Goal: Task Accomplishment & Management: Complete application form

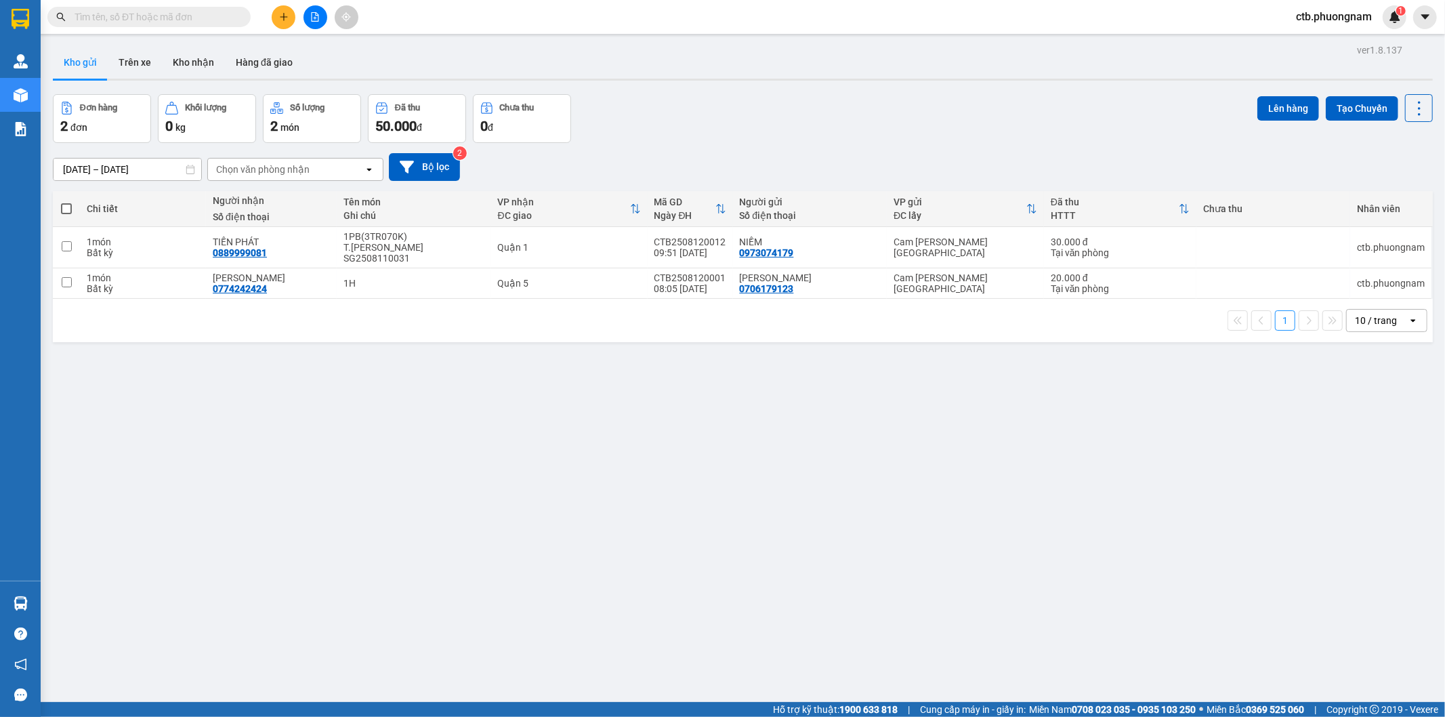
click at [289, 24] on button at bounding box center [284, 17] width 24 height 24
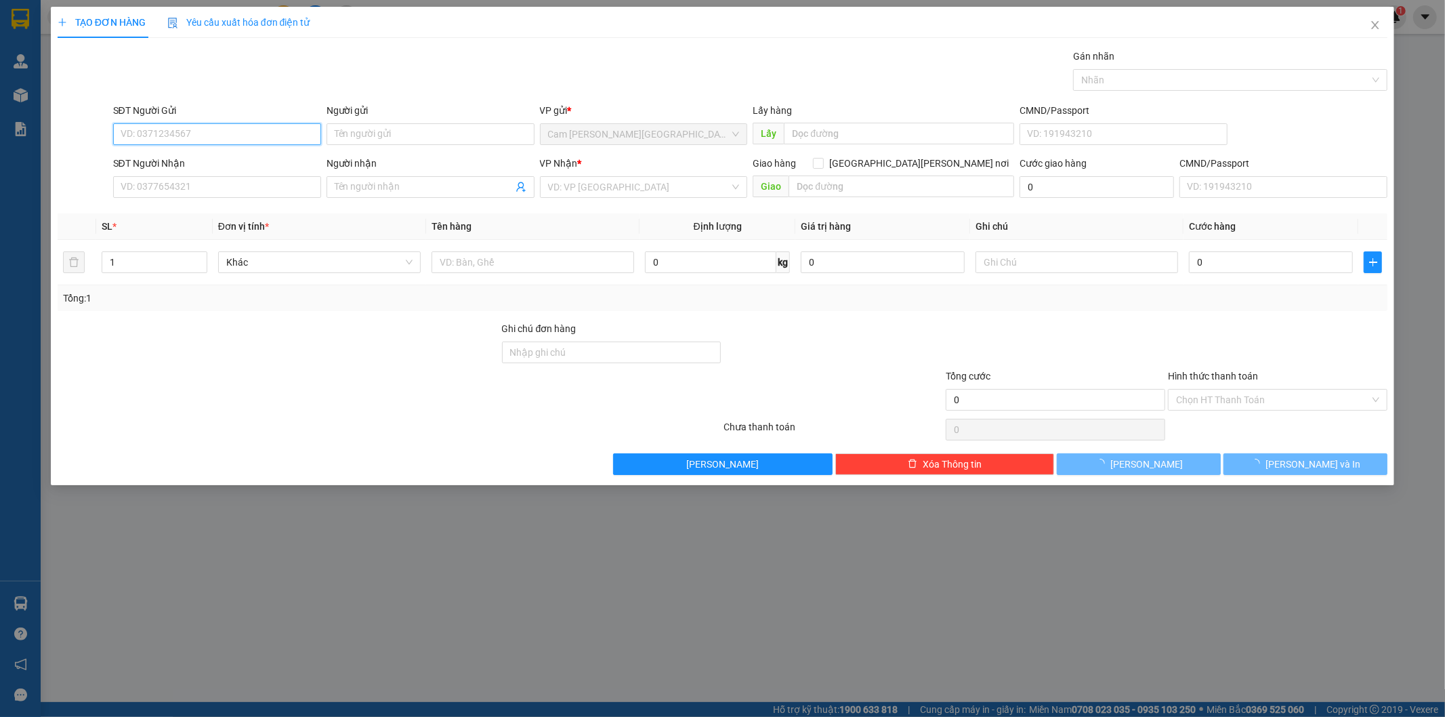
click at [242, 133] on input "SĐT Người Gửi" at bounding box center [217, 134] width 208 height 22
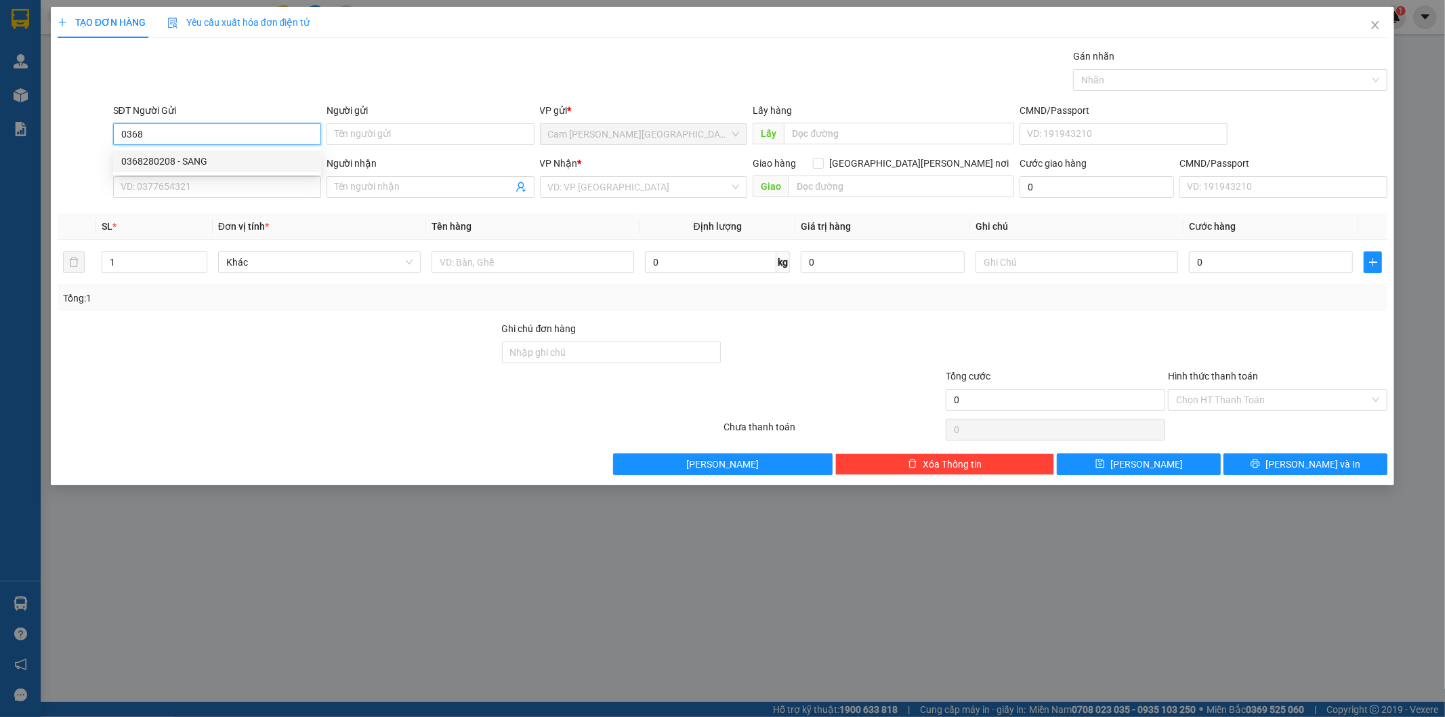
click at [228, 169] on div "0368280208 - SANG" at bounding box center [217, 161] width 208 height 22
type input "0368280208"
type input "SANG"
type input "0937866880"
type input "TÙNG"
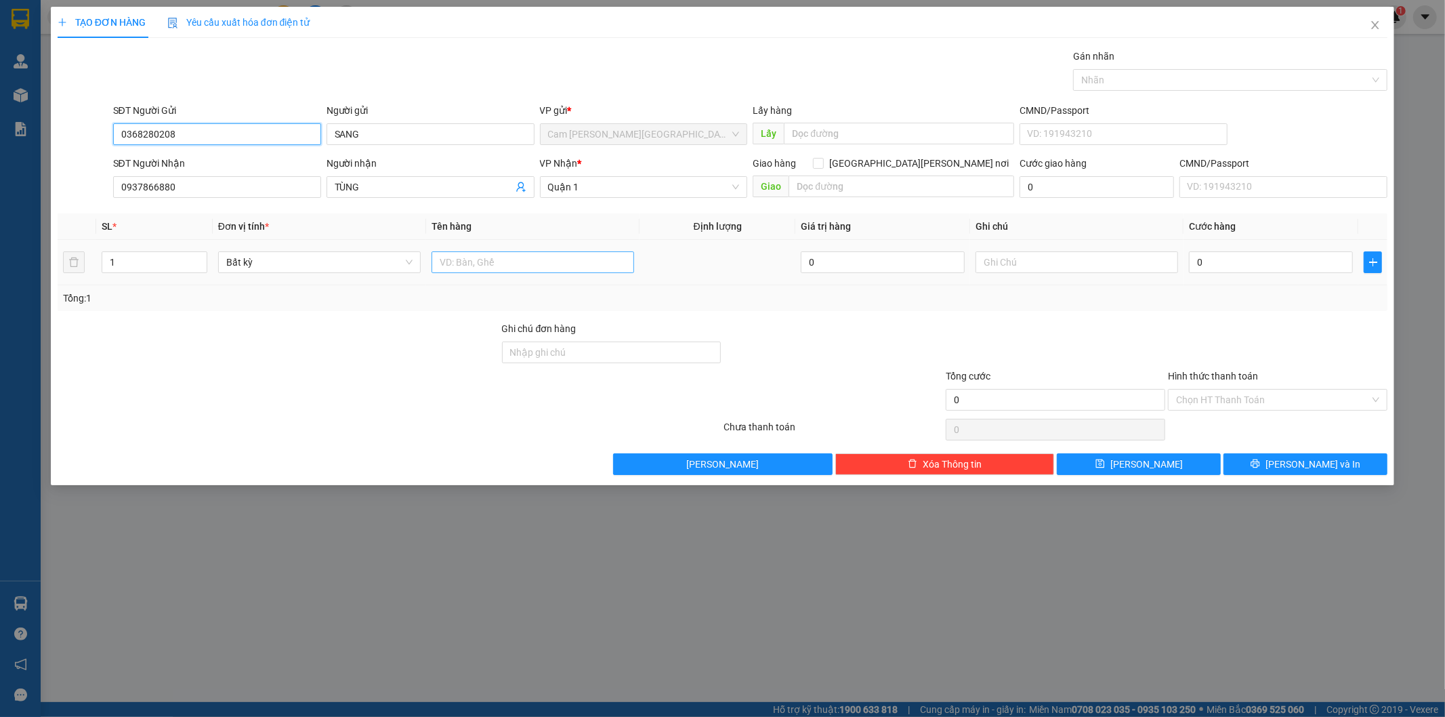
type input "0368280208"
click at [572, 264] on input "text" at bounding box center [532, 262] width 203 height 22
type input "5T XANH"
click at [1250, 253] on input "0" at bounding box center [1271, 262] width 164 height 22
type input "3"
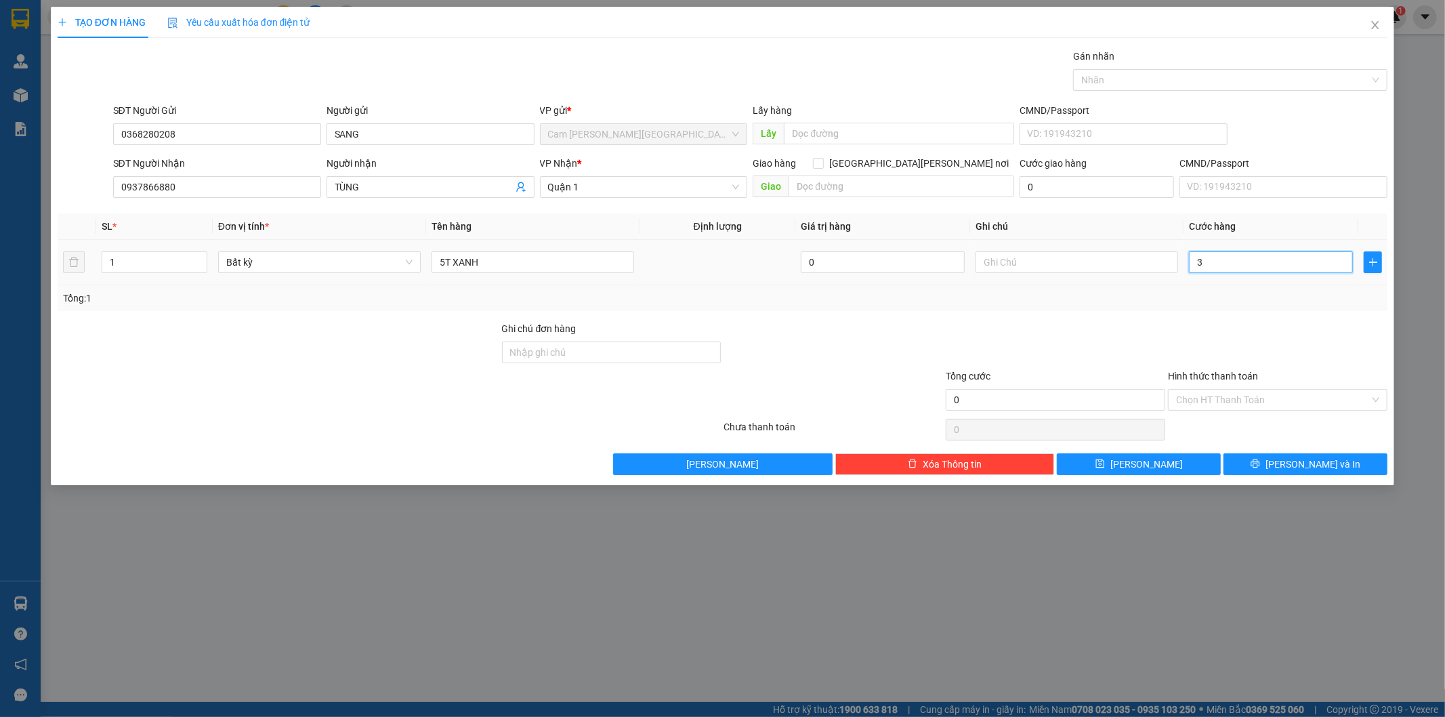
type input "3"
type input "30"
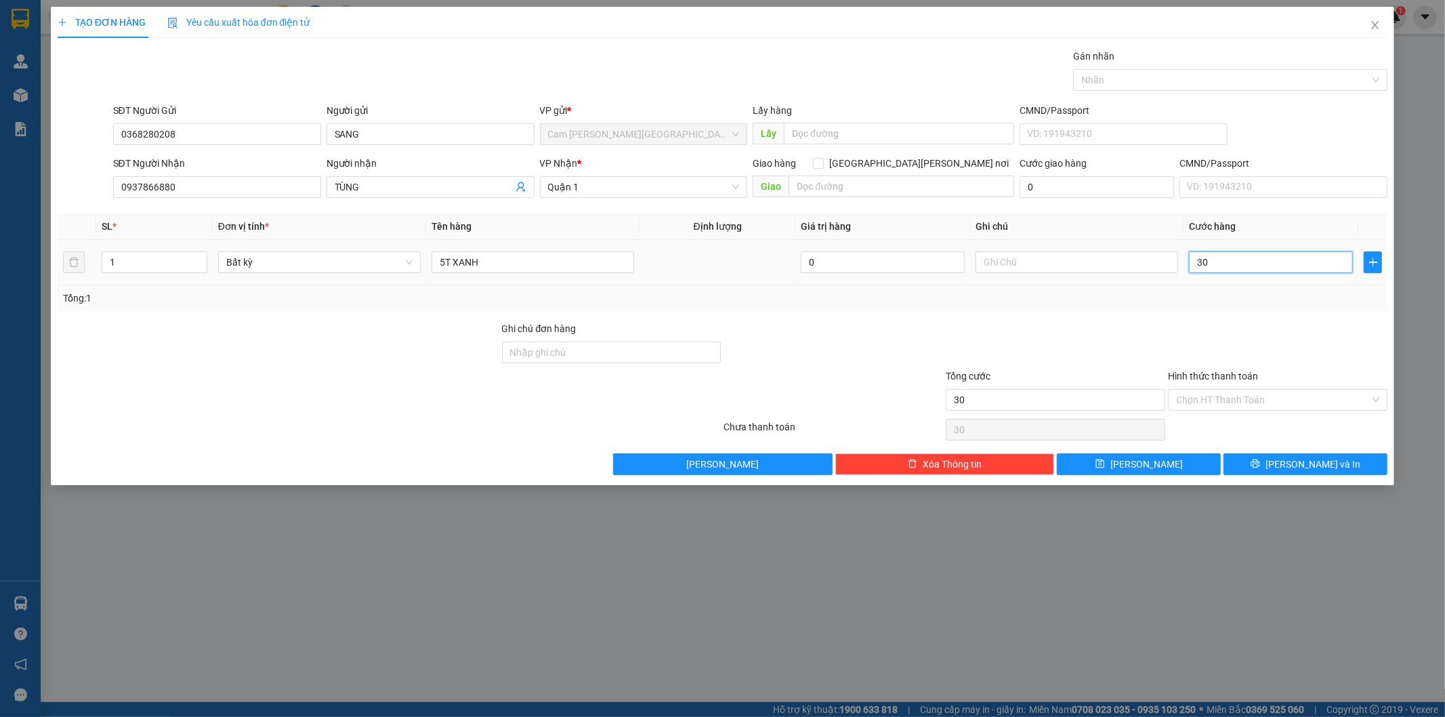
type input "300"
type input "3.000"
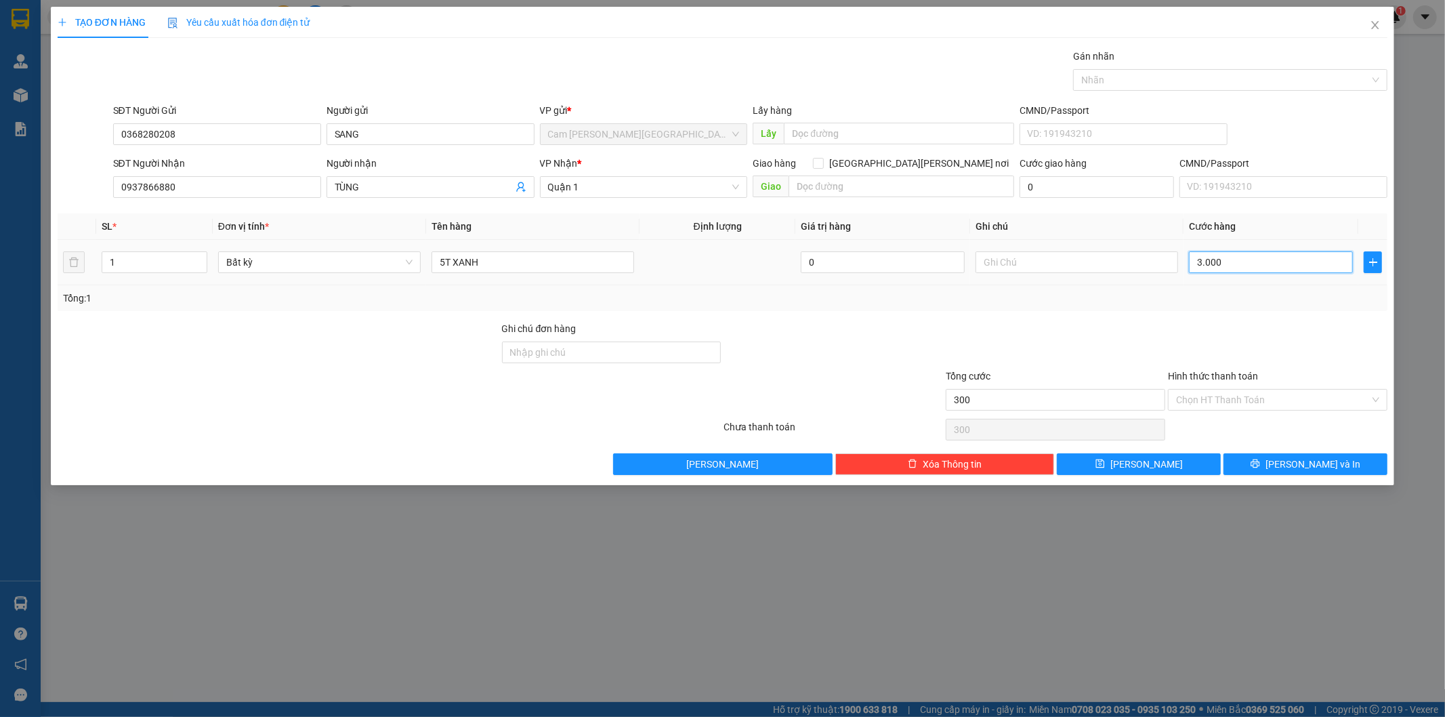
type input "3.000"
type input "30.000"
type input "300.000"
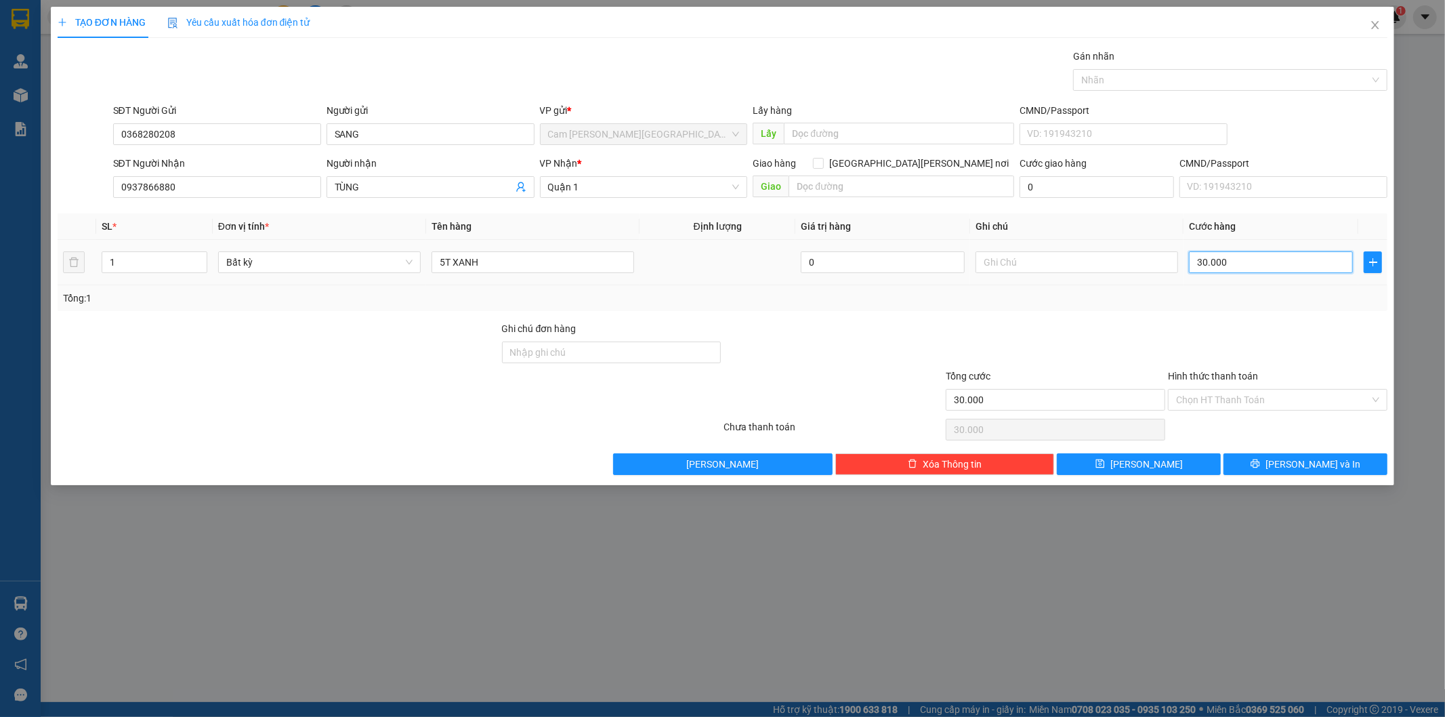
type input "300.000"
click at [1196, 404] on input "Hình thức thanh toán" at bounding box center [1273, 399] width 194 height 20
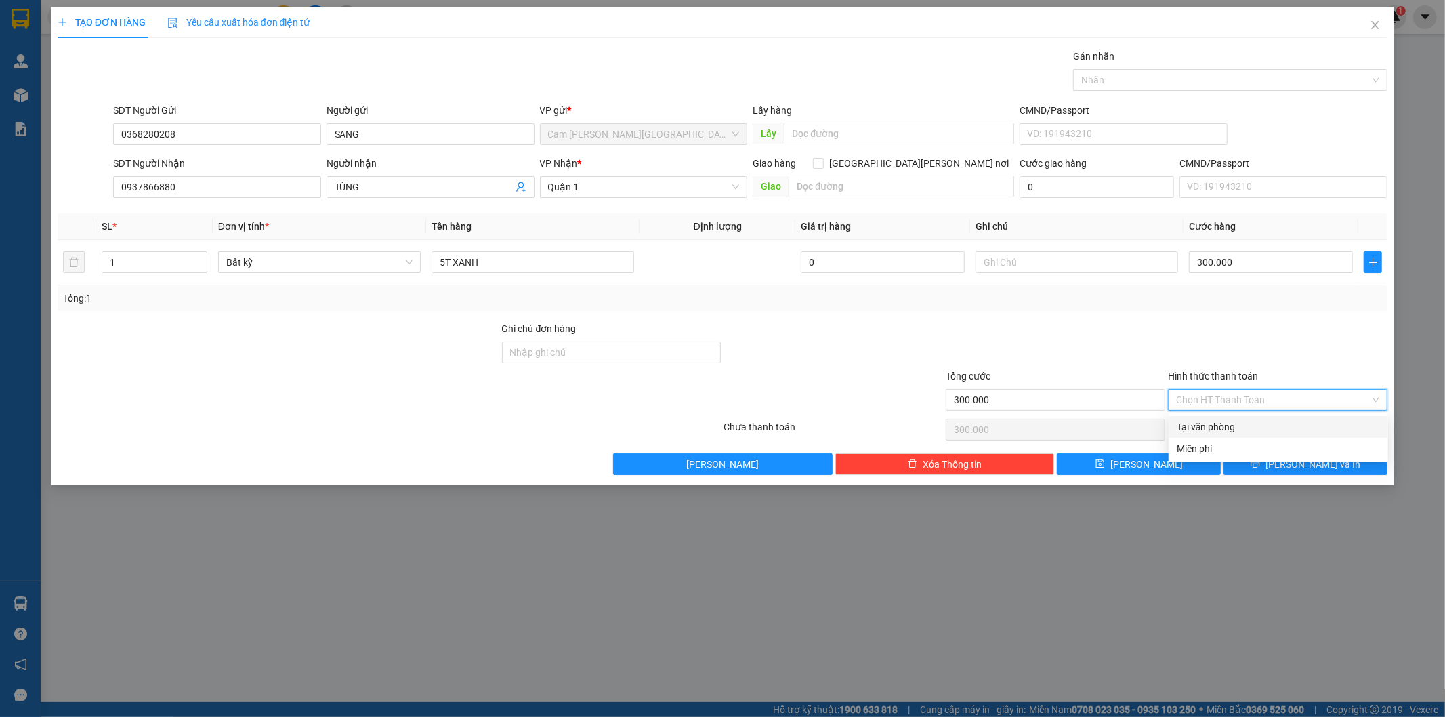
drag, startPoint x: 1198, startPoint y: 421, endPoint x: 1222, endPoint y: 455, distance: 41.7
click at [1199, 423] on div "Tại văn phòng" at bounding box center [1278, 426] width 203 height 15
type input "0"
click at [1263, 467] on button "[PERSON_NAME] và In" at bounding box center [1305, 464] width 164 height 22
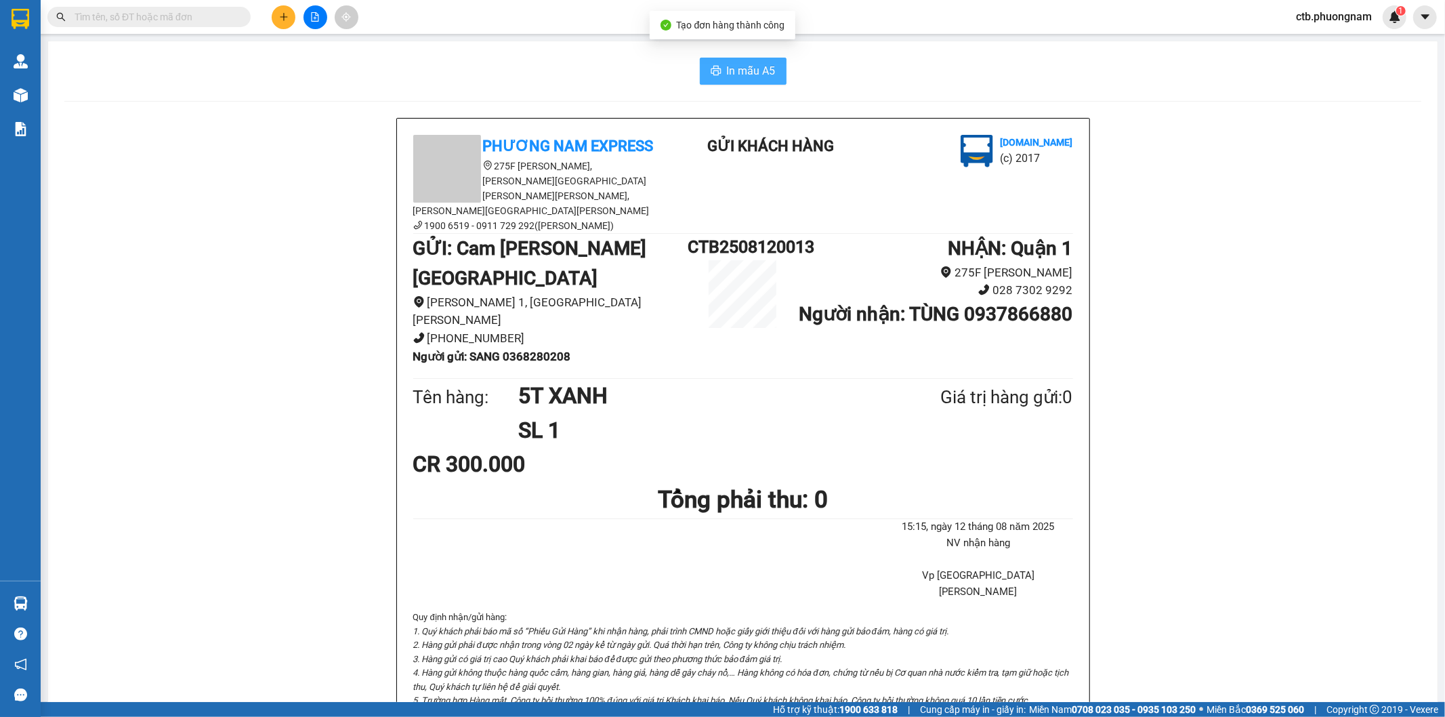
click at [738, 70] on span "In mẫu A5" at bounding box center [751, 70] width 49 height 17
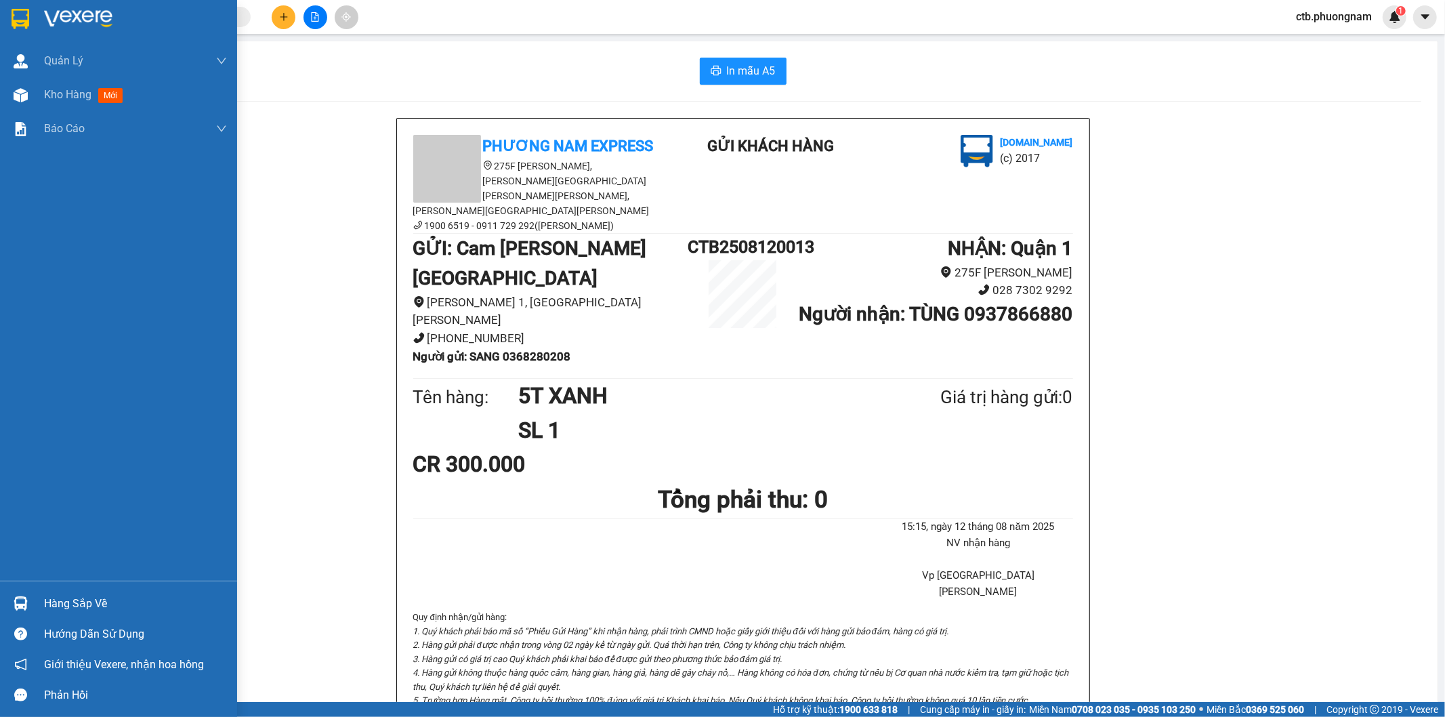
drag, startPoint x: 29, startPoint y: 93, endPoint x: 108, endPoint y: 2, distance: 121.0
click at [29, 95] on div at bounding box center [21, 95] width 24 height 24
